Goal: Check status: Check status

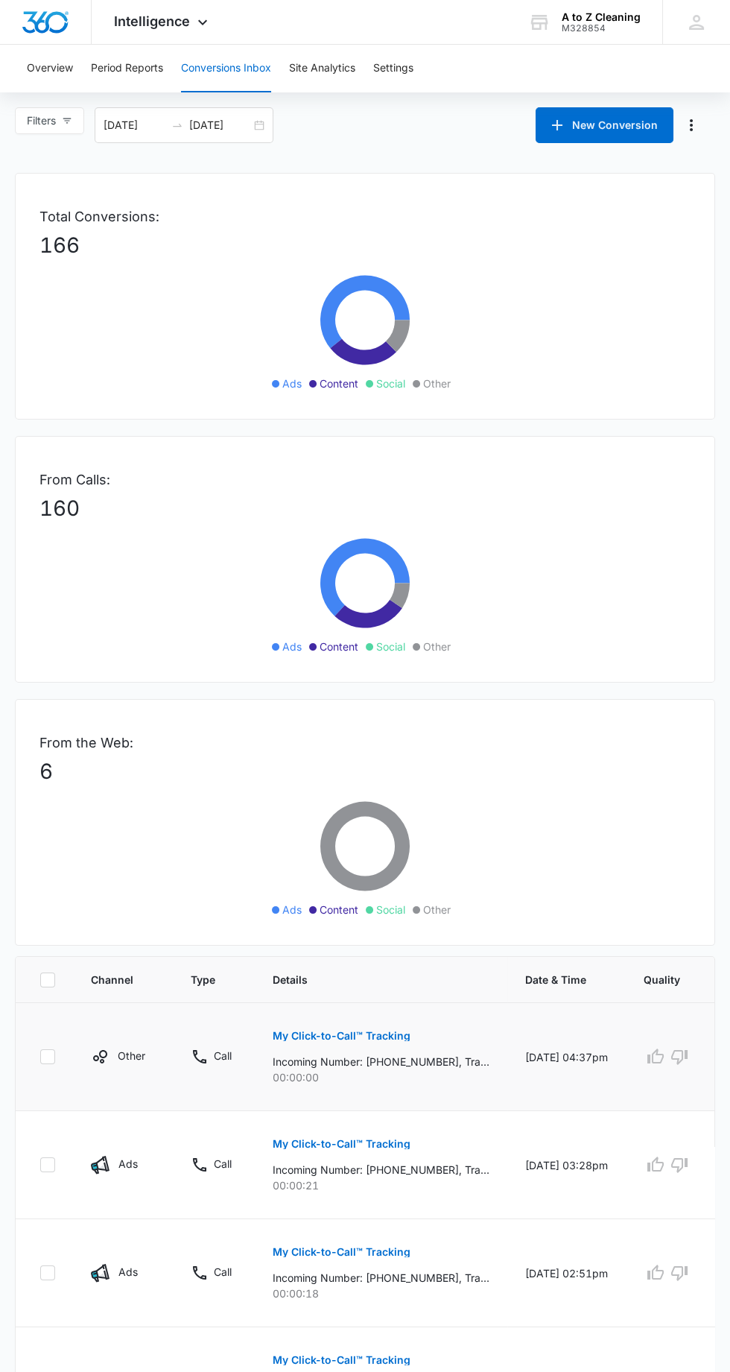
click at [376, 1033] on p "My Click-to-Call™ Tracking" at bounding box center [342, 1036] width 138 height 10
click at [382, 1132] on button "My Click-to-Call™ Tracking" at bounding box center [342, 1144] width 138 height 36
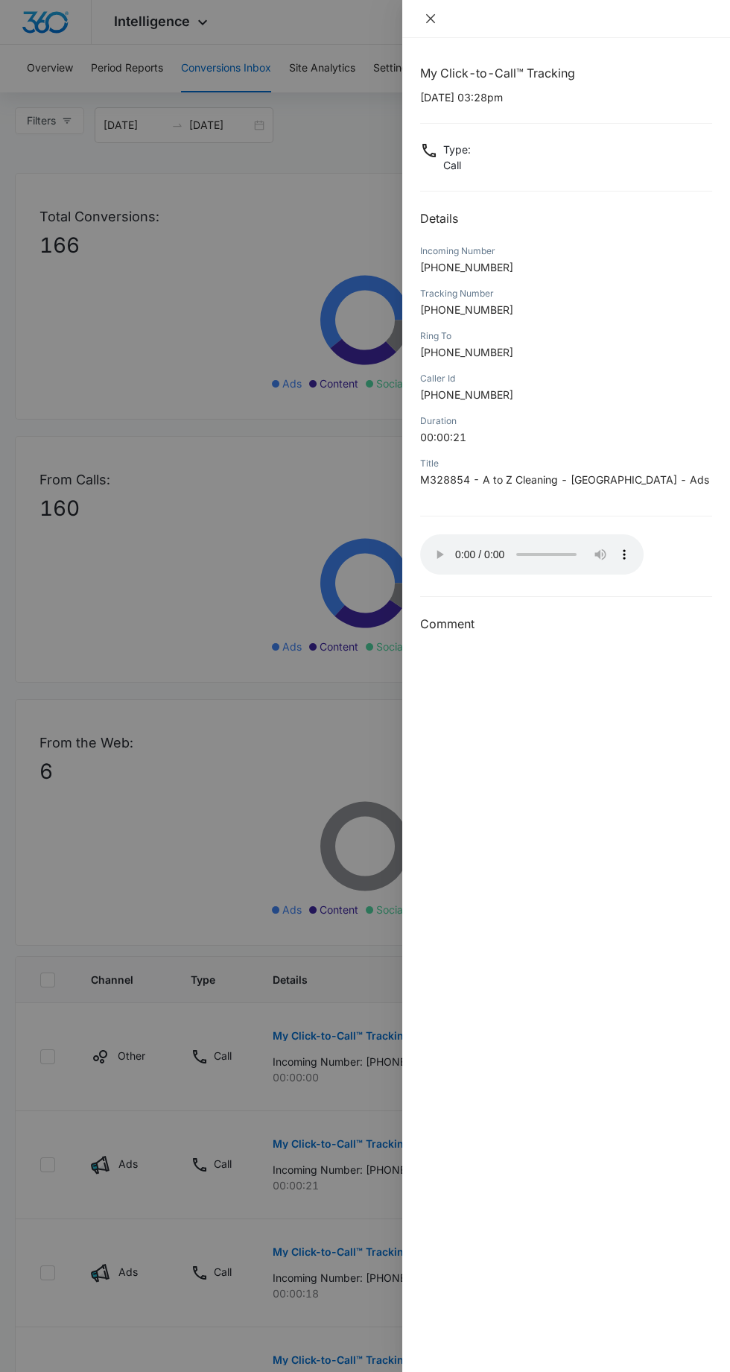
click at [430, 13] on icon "close" at bounding box center [431, 19] width 12 height 12
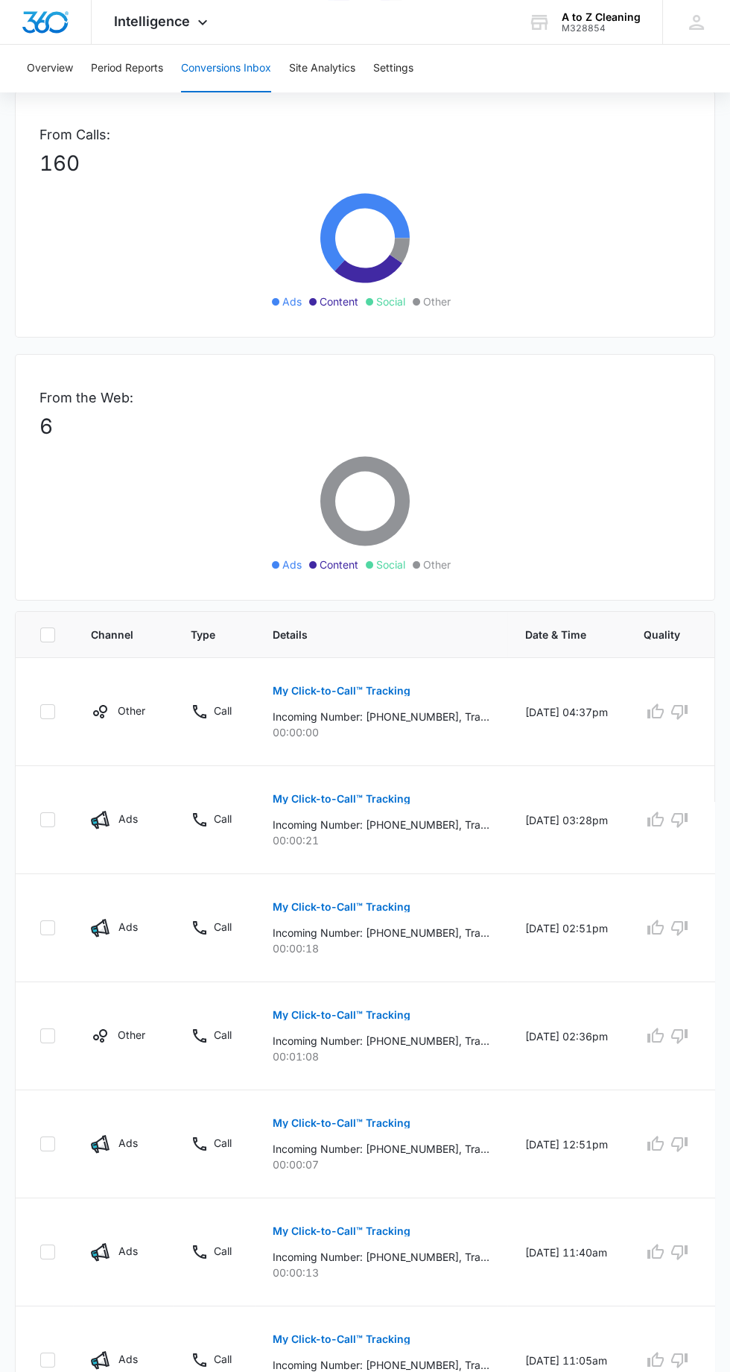
scroll to position [349, 0]
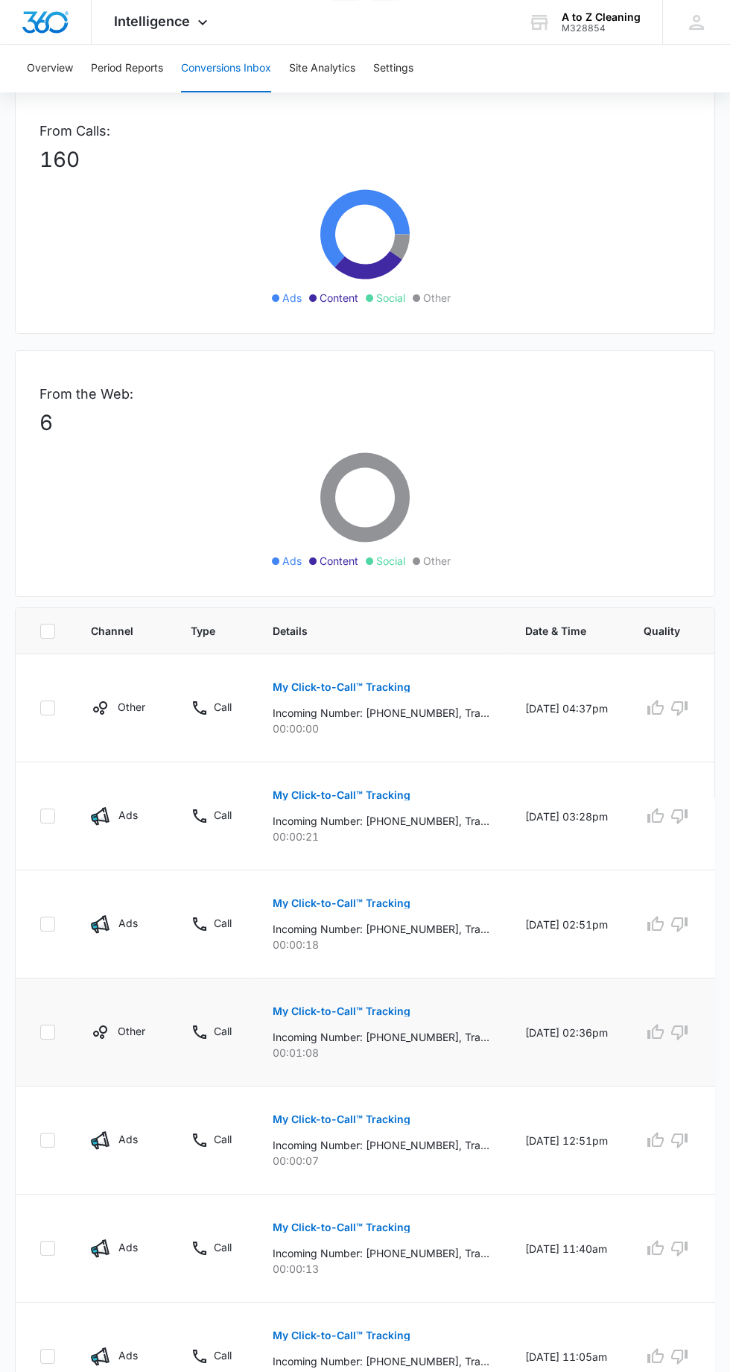
click at [396, 1006] on p "My Click-to-Call™ Tracking" at bounding box center [342, 1011] width 138 height 10
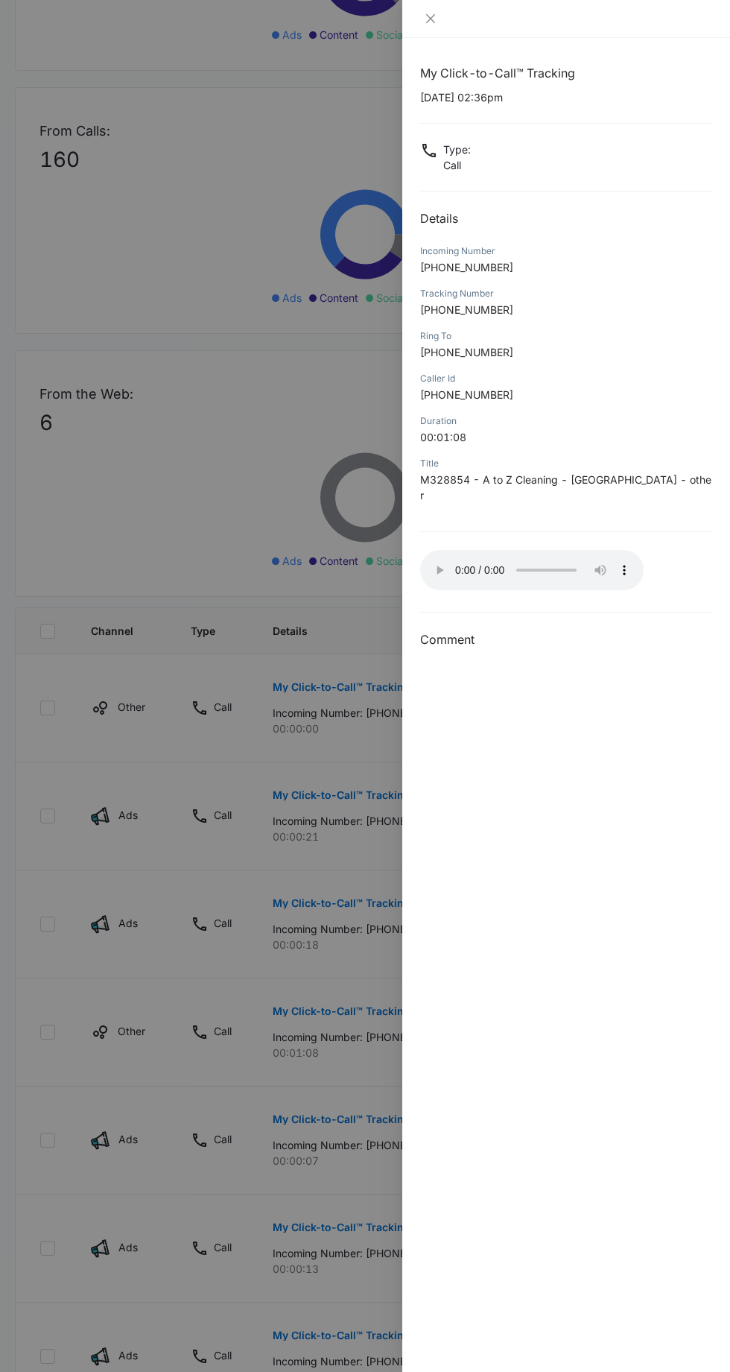
click at [415, 554] on div "My Click-to-Call™ Tracking [DATE] 02:36pm Type : Call Details Incoming Number […" at bounding box center [566, 705] width 328 height 1334
click at [435, 23] on icon "close" at bounding box center [431, 19] width 12 height 12
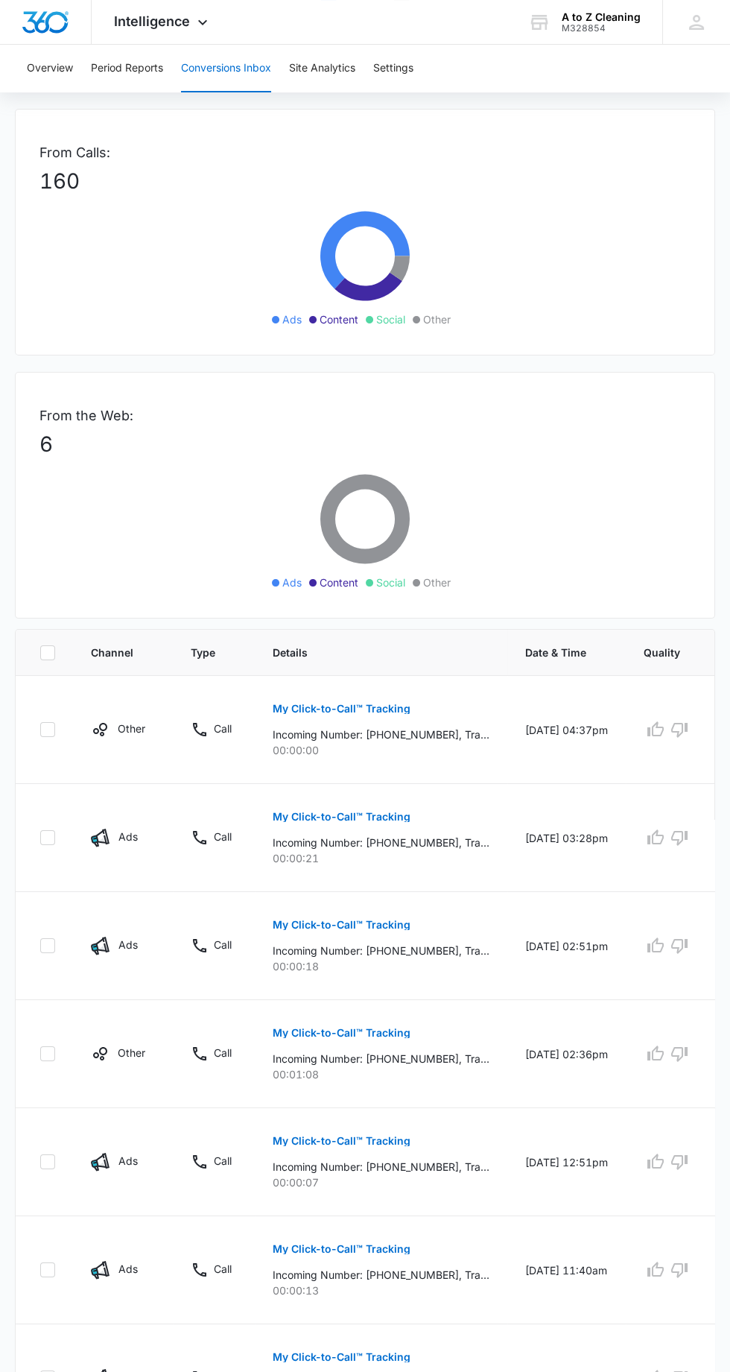
scroll to position [314, 0]
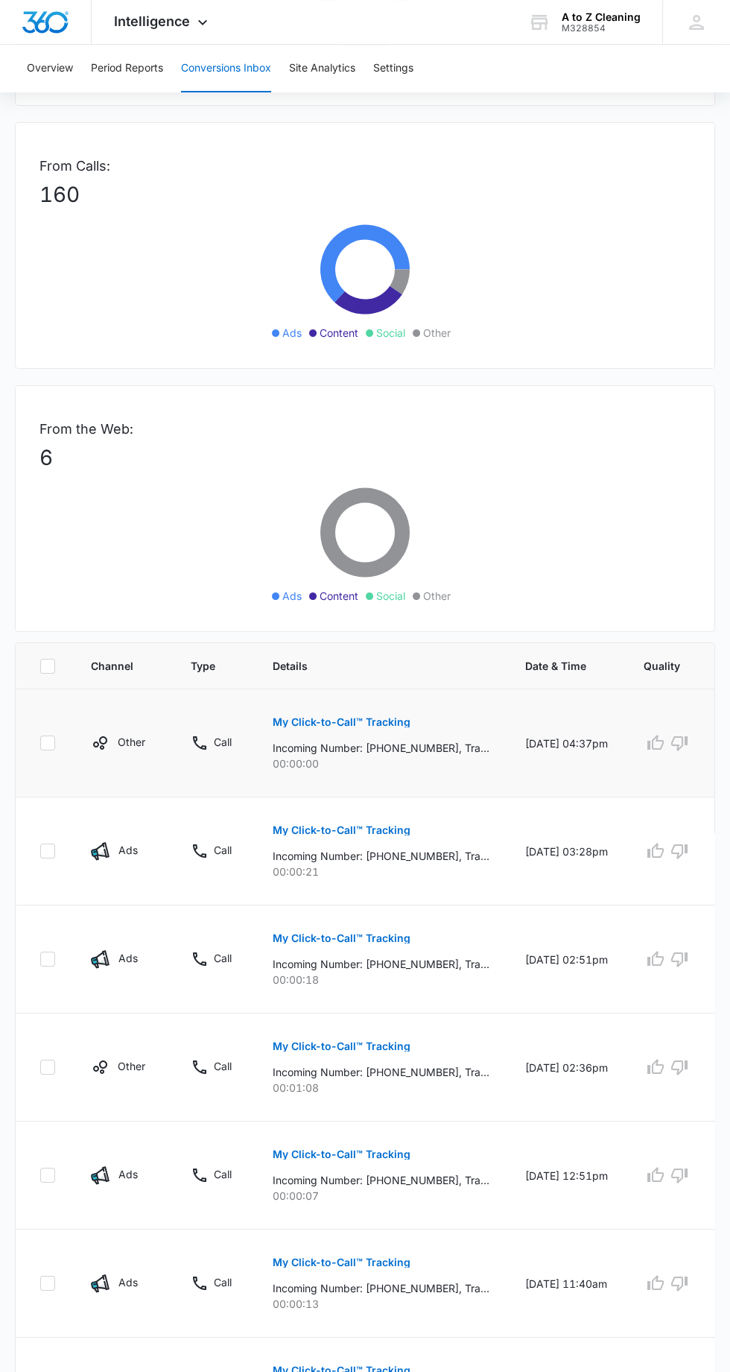
click at [405, 720] on p "My Click-to-Call™ Tracking" at bounding box center [342, 722] width 138 height 10
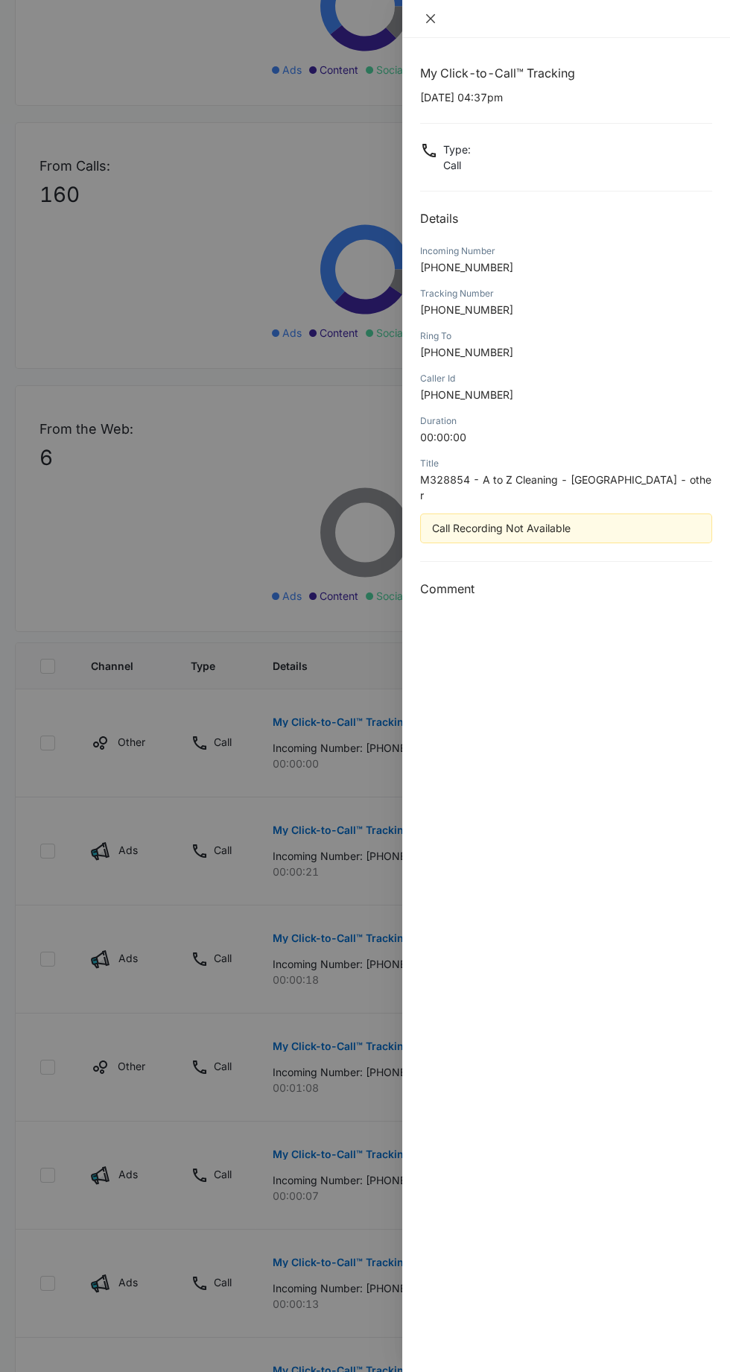
click at [430, 18] on icon "close" at bounding box center [430, 18] width 9 height 9
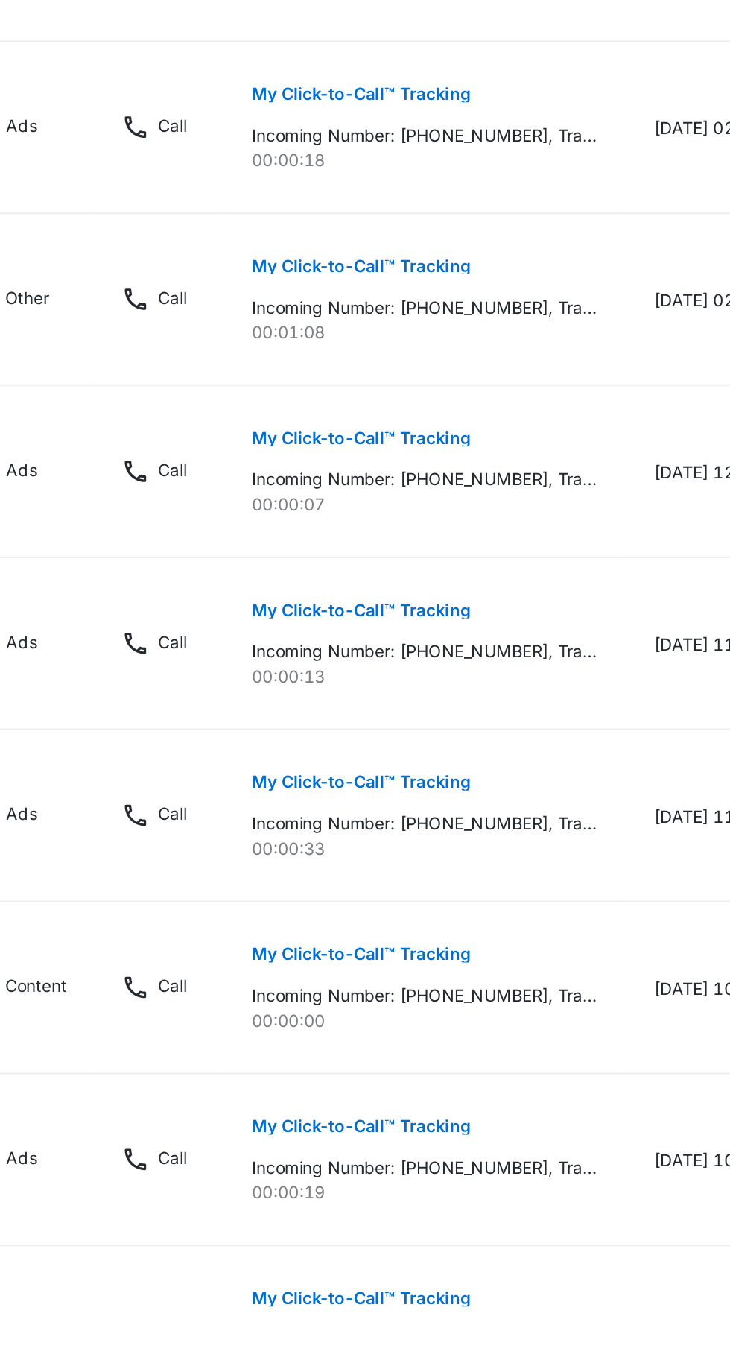
scroll to position [646, 0]
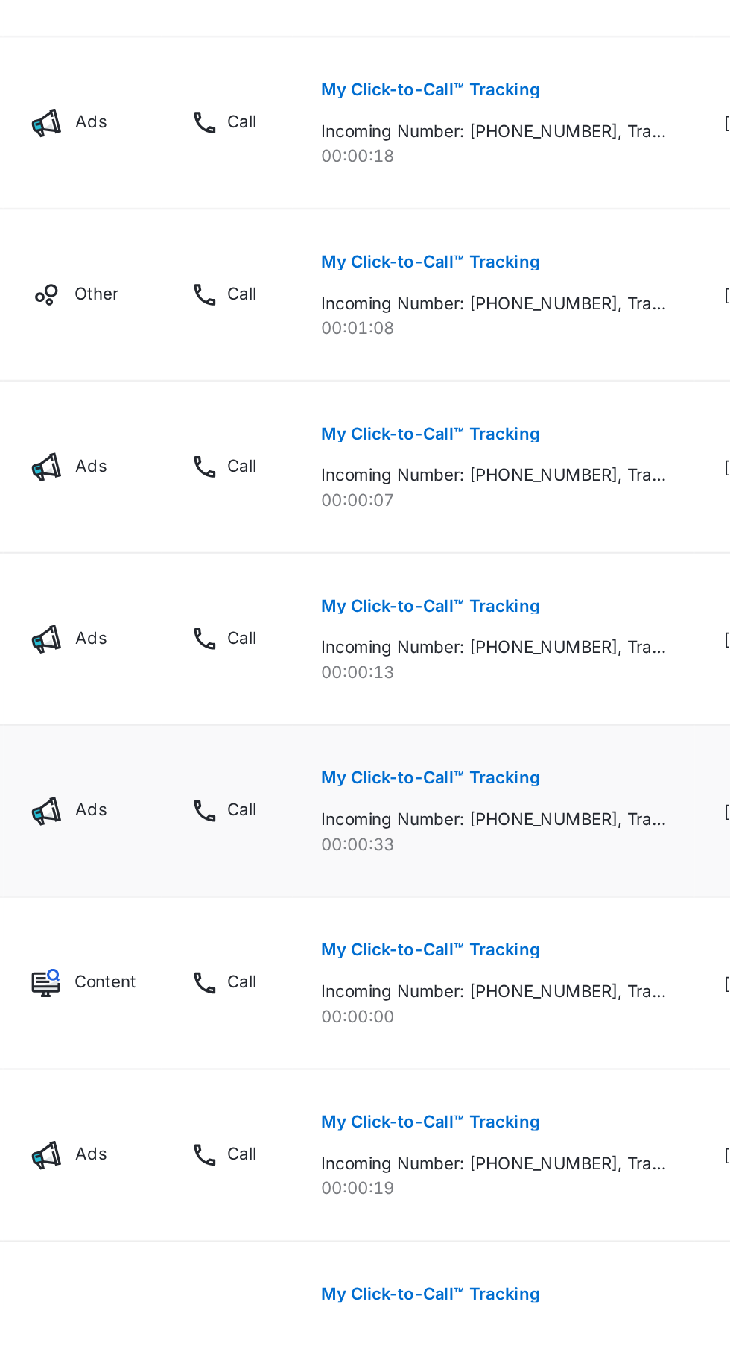
click at [391, 1021] on button "My Click-to-Call™ Tracking" at bounding box center [342, 1038] width 138 height 36
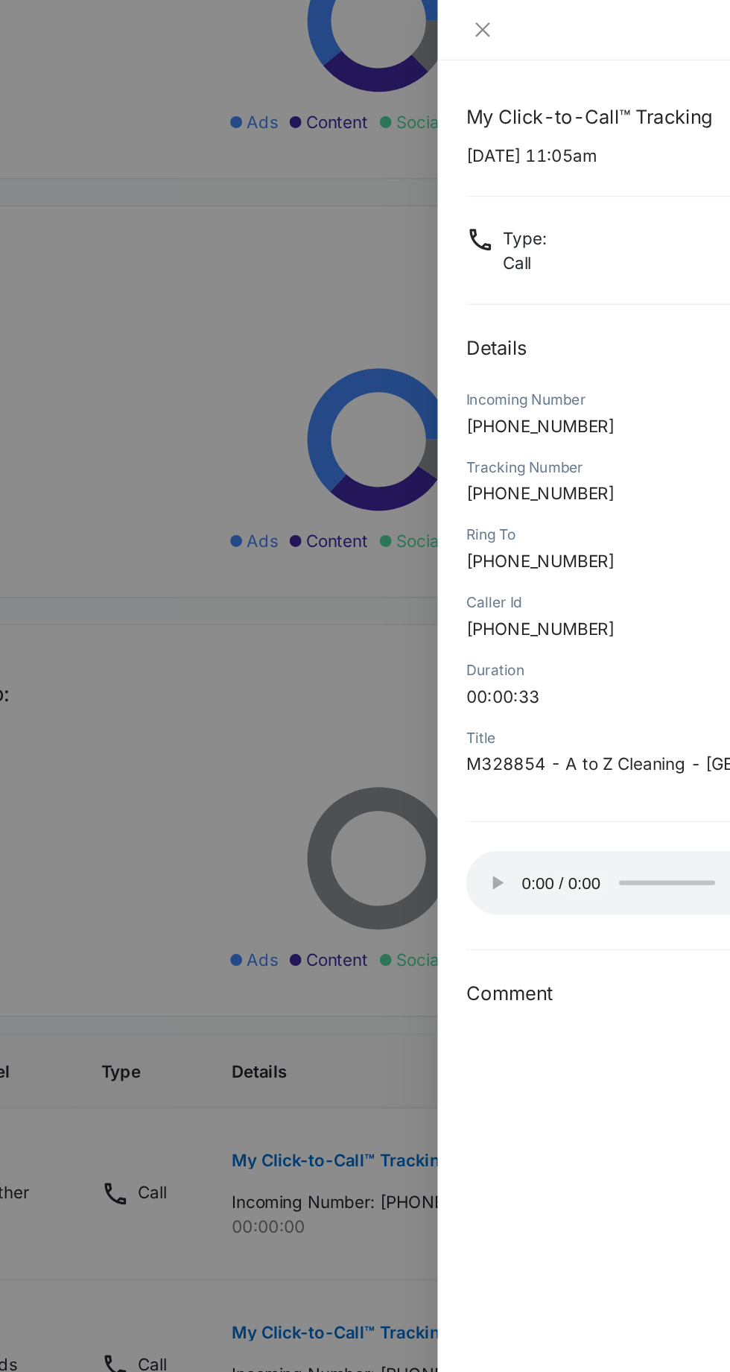
scroll to position [306, 0]
click at [425, 18] on icon "close" at bounding box center [431, 19] width 12 height 12
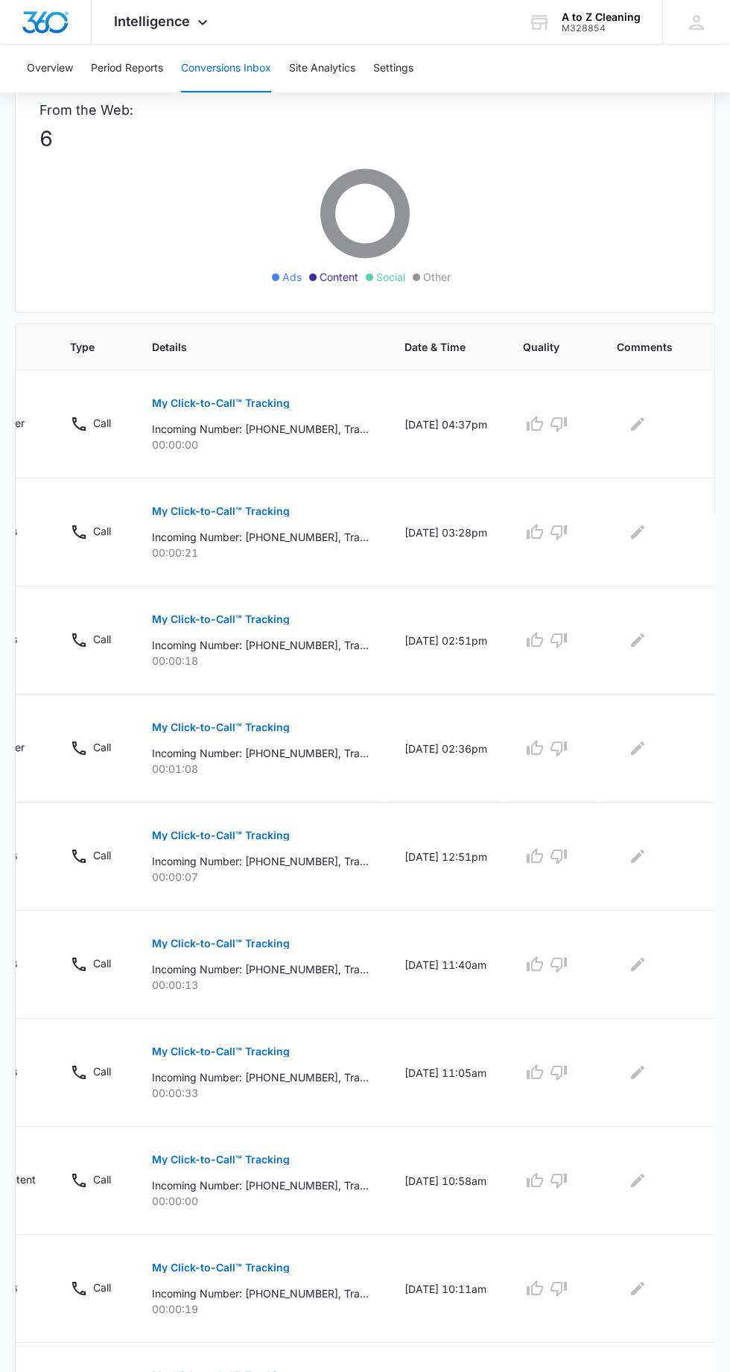
scroll to position [646, 0]
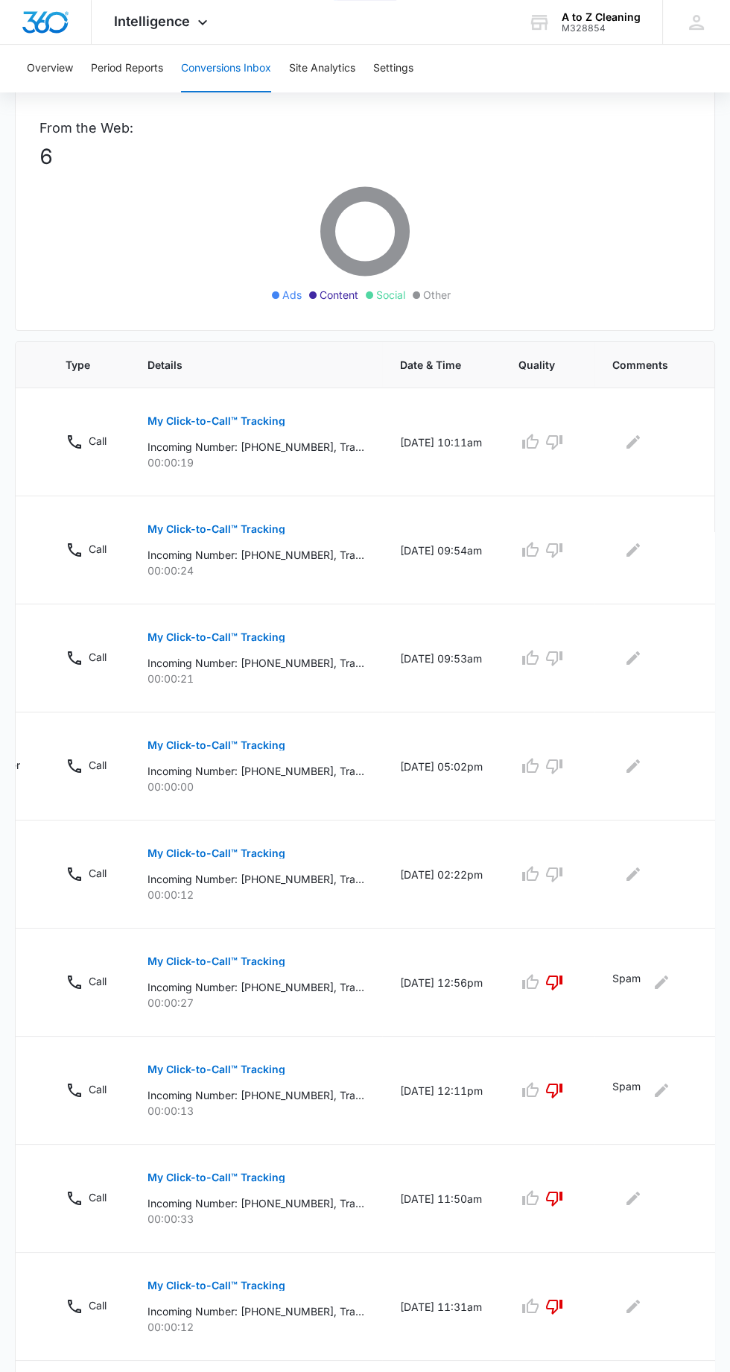
scroll to position [624, 0]
